Goal: Transaction & Acquisition: Book appointment/travel/reservation

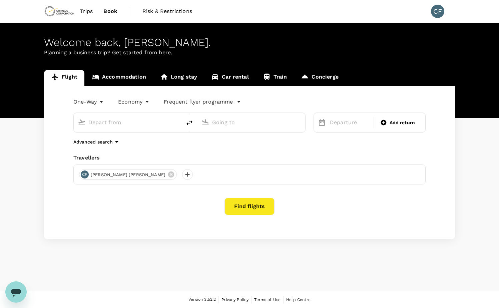
type input "Cerro [PERSON_NAME] Intl (ANF)"
type input "Comodoro [PERSON_NAME] [PERSON_NAME] Intl (SCL)"
click at [162, 123] on input "Cerro [PERSON_NAME] Intl (ANF)" at bounding box center [127, 122] width 79 height 10
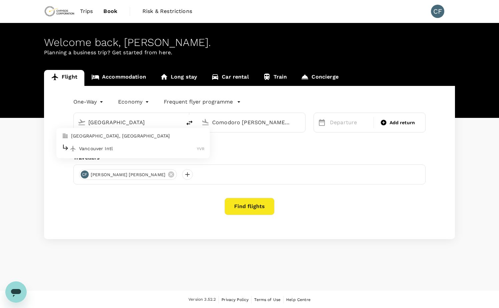
click at [154, 146] on p "Vancouver Intl" at bounding box center [138, 148] width 118 height 7
type input "Vancouver Intl (YVR)"
click at [102, 102] on body "Trips Book Risk & Restrictions CF Welcome back , [PERSON_NAME] . Planning a bus…" at bounding box center [249, 154] width 499 height 309
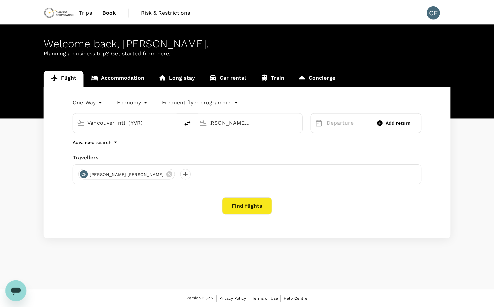
scroll to position [0, 0]
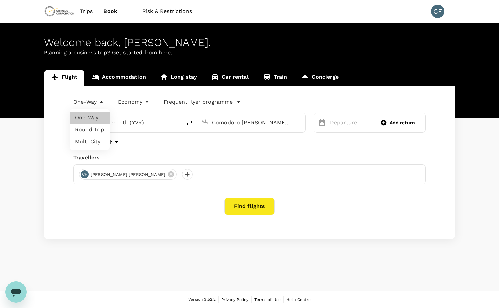
click at [102, 141] on li "Multi City" at bounding box center [90, 142] width 40 height 12
type input "multicity"
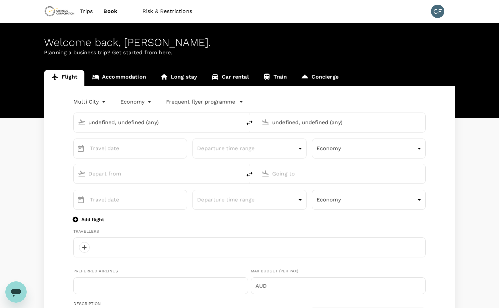
type input "undefined, undefined (any)"
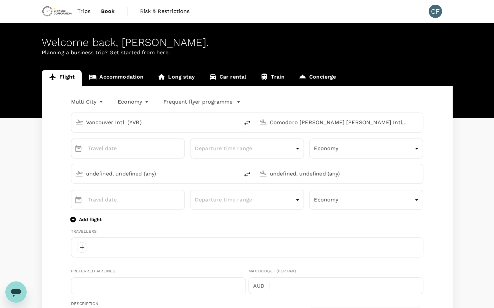
type input "Vancouver Intl (YVR)"
type input "Comodoro [PERSON_NAME] [PERSON_NAME] Intl (SCL)"
click at [140, 125] on input "Vancouver Intl (YVR)" at bounding box center [155, 122] width 139 height 10
type input "[PERSON_NAME][EMAIL_ADDRESS][DOMAIN_NAME]"
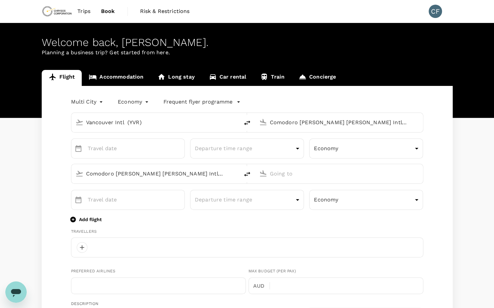
type input "1"
type input "6046900485"
click at [289, 123] on input "Comodoro [PERSON_NAME] [PERSON_NAME] Intl (SCL)" at bounding box center [339, 122] width 139 height 10
click at [297, 143] on li "Perth PER" at bounding box center [344, 149] width 153 height 14
type input "[GEOGRAPHIC_DATA] ([GEOGRAPHIC_DATA])"
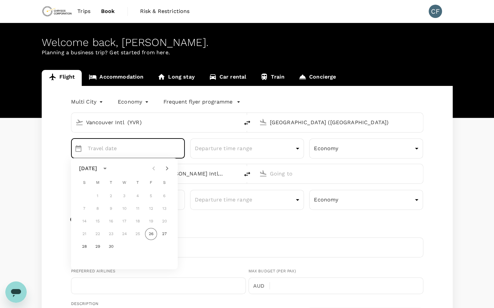
click at [167, 171] on icon "Next month" at bounding box center [167, 169] width 8 height 8
click at [157, 171] on button "Previous month" at bounding box center [153, 168] width 13 height 13
click at [98, 209] on button "6" at bounding box center [98, 209] width 12 height 12
type input "[DATE]"
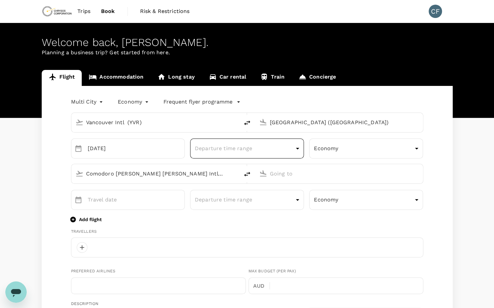
click at [269, 154] on body "Trips Book Risk & Restrictions CF Welcome back , [PERSON_NAME] . Planning a bus…" at bounding box center [247, 298] width 494 height 596
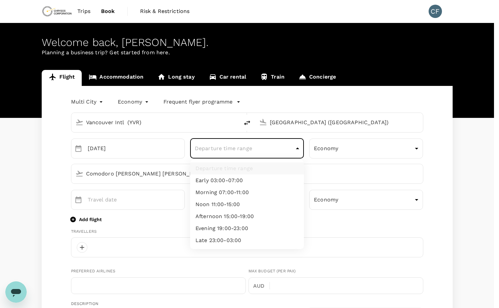
click at [259, 182] on li "Early 03:00-07:00" at bounding box center [247, 181] width 114 height 12
type input "early"
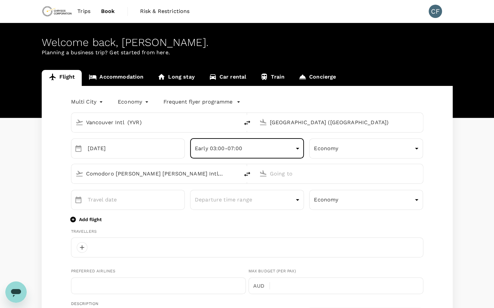
click at [158, 176] on input "Comodoro [PERSON_NAME] [PERSON_NAME] Intl (SCL)" at bounding box center [155, 174] width 139 height 10
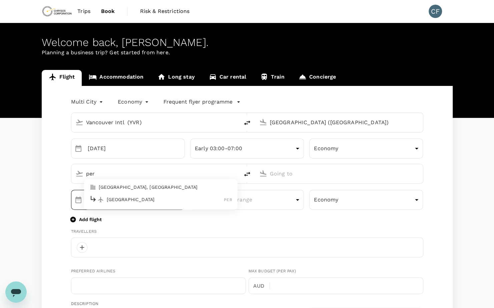
click at [161, 197] on p "[GEOGRAPHIC_DATA]" at bounding box center [165, 200] width 117 height 7
type input "[GEOGRAPHIC_DATA] ([GEOGRAPHIC_DATA])"
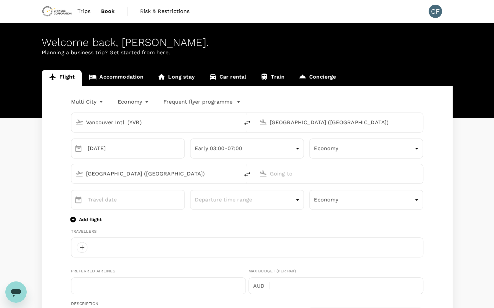
click at [317, 172] on input "text" at bounding box center [339, 174] width 139 height 10
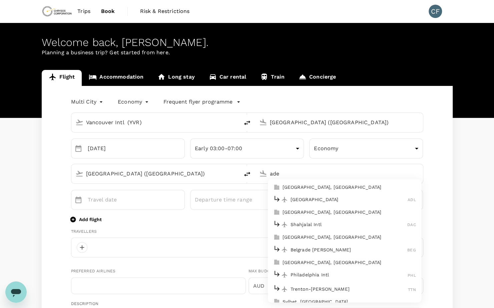
click at [319, 199] on p "[GEOGRAPHIC_DATA]" at bounding box center [348, 200] width 117 height 7
type input "Adelaide (ADL)"
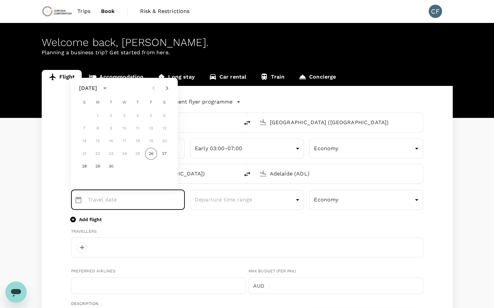
click at [165, 93] on button "Next month" at bounding box center [166, 88] width 13 height 13
click at [165, 155] on button "25" at bounding box center [164, 154] width 12 height 12
type input "[DATE]"
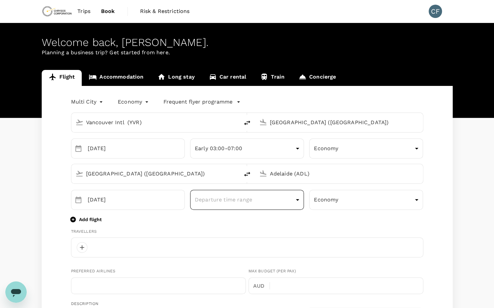
click at [256, 201] on body "Trips Book Risk & Restrictions CF Welcome back , [PERSON_NAME] . Planning a bus…" at bounding box center [247, 298] width 494 height 596
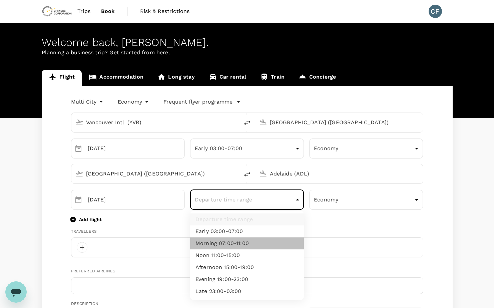
click at [247, 246] on li "Morning 07:00-11:00" at bounding box center [247, 244] width 114 height 12
type input "morning"
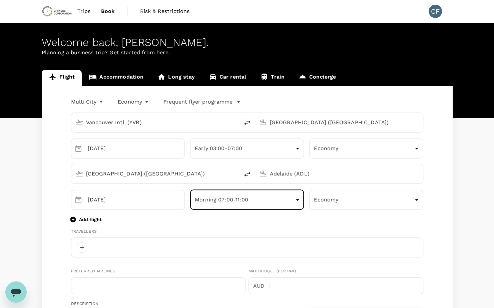
click at [91, 221] on p "Add flight" at bounding box center [90, 219] width 23 height 7
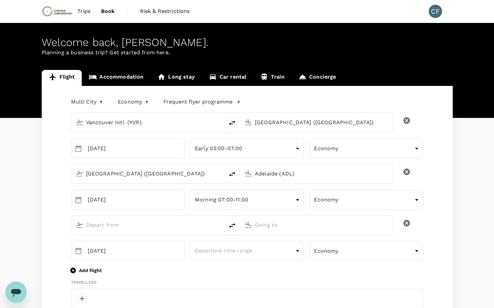
click at [128, 229] on div at bounding box center [153, 225] width 134 height 11
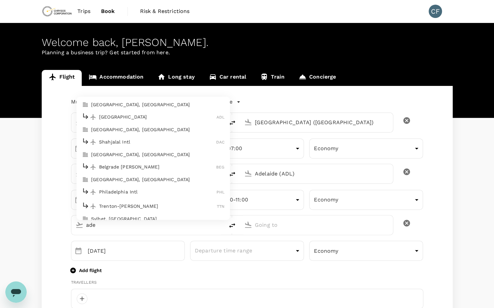
click at [152, 112] on div "Adelaide ADL" at bounding box center [153, 117] width 143 height 10
type input "ade"
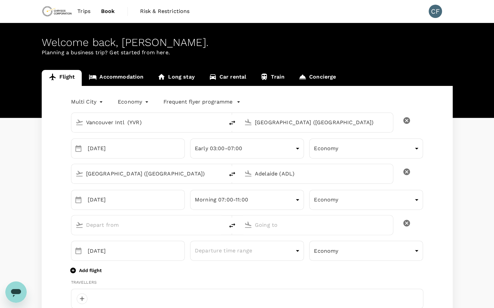
type input "Adelaide (ADL)"
click at [299, 239] on p "[GEOGRAPHIC_DATA], [GEOGRAPHIC_DATA]" at bounding box center [326, 238] width 133 height 7
type input "[GEOGRAPHIC_DATA], [GEOGRAPHIC_DATA] (any)"
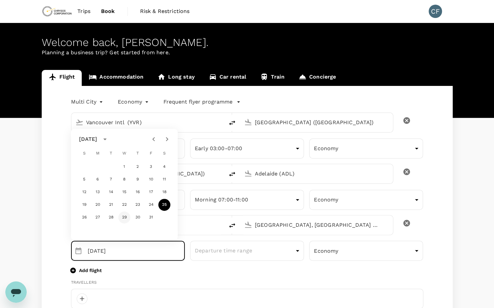
click at [123, 219] on button "29" at bounding box center [124, 218] width 12 height 12
type input "[DATE]"
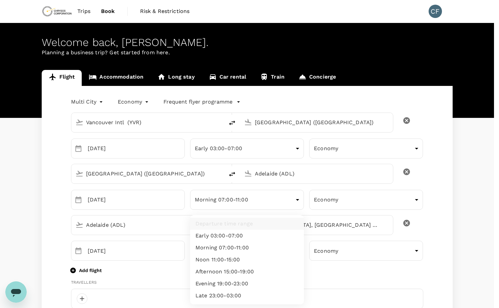
click at [229, 250] on li "Morning 07:00-11:00" at bounding box center [247, 248] width 114 height 12
type input "morning"
click at [49, 248] on div at bounding box center [249, 154] width 499 height 308
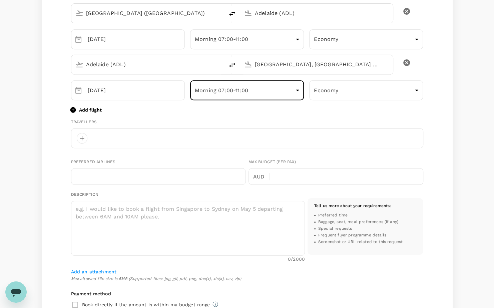
scroll to position [167, 0]
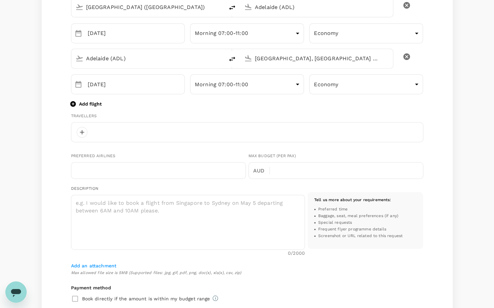
click at [201, 132] on div at bounding box center [247, 132] width 352 height 20
click at [86, 129] on div at bounding box center [82, 132] width 11 height 11
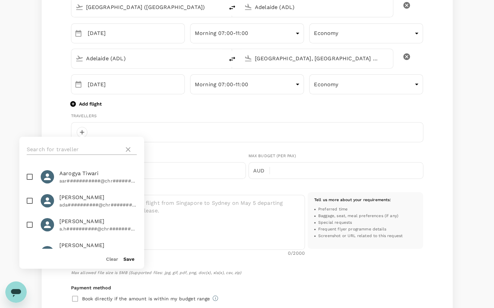
click at [92, 151] on input "text" at bounding box center [74, 149] width 95 height 11
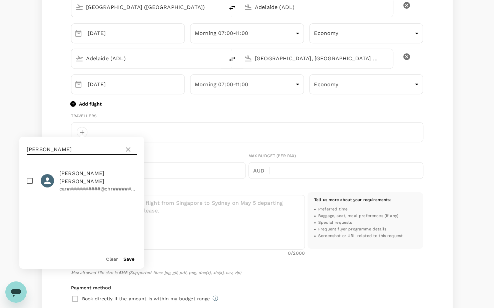
type input "[PERSON_NAME]"
click at [57, 183] on div at bounding box center [50, 180] width 19 height 13
checkbox input "true"
click at [130, 261] on button "Save" at bounding box center [128, 259] width 11 height 5
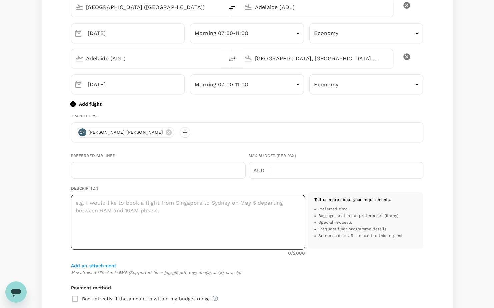
scroll to position [333, 0]
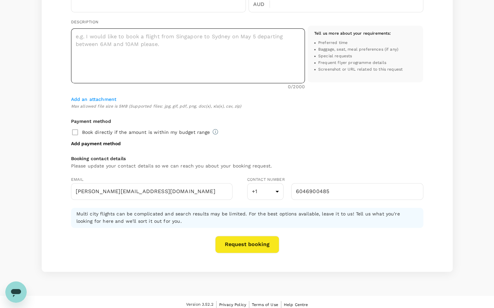
click at [179, 70] on textarea at bounding box center [188, 55] width 234 height 55
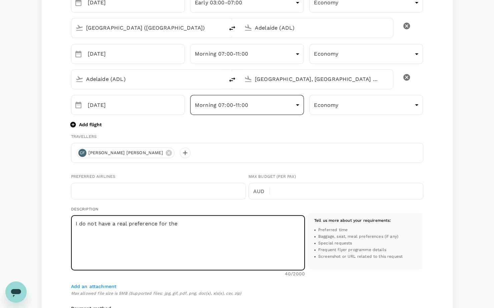
scroll to position [167, 0]
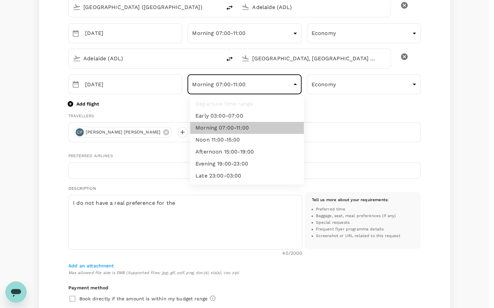
click at [267, 79] on body "Trips Book Risk & Restrictions CF Welcome back , [PERSON_NAME] . Planning a bus…" at bounding box center [247, 156] width 494 height 647
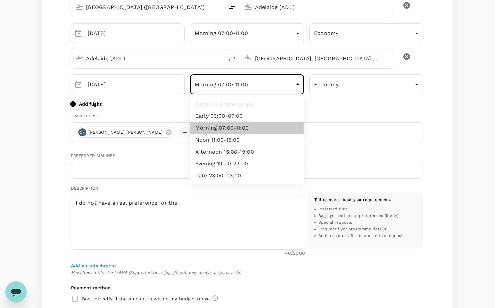
click at [199, 203] on div at bounding box center [249, 154] width 499 height 308
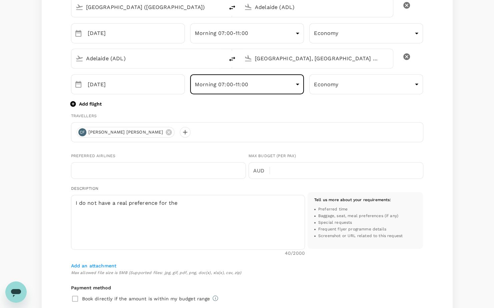
click at [214, 202] on textarea "I do not have a real preference for the" at bounding box center [188, 222] width 234 height 55
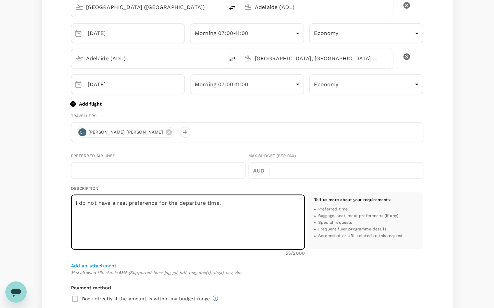
type textarea "I do not have a real preference for the departure time."
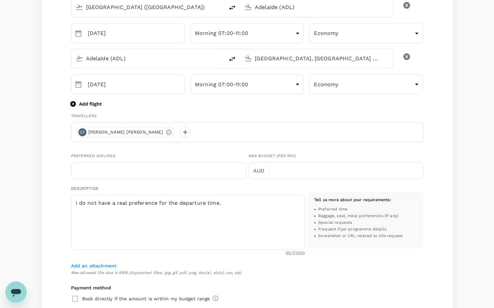
click at [203, 255] on div "I do not have a real preference for the departure time. x ​ 55 /2000" at bounding box center [188, 226] width 234 height 62
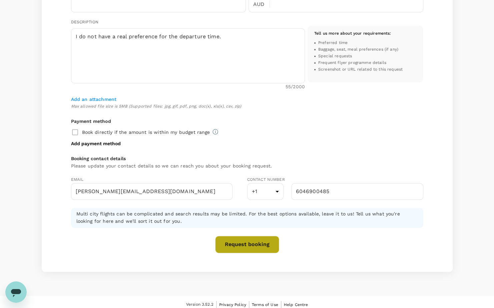
click at [259, 239] on button "Request booking" at bounding box center [247, 244] width 64 height 17
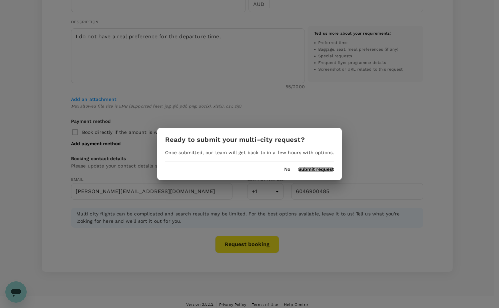
click at [321, 169] on button "Submit request" at bounding box center [316, 169] width 36 height 5
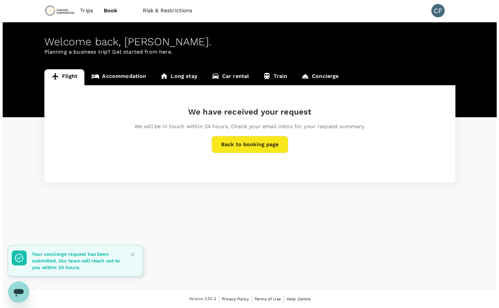
scroll to position [0, 0]
